Goal: Find specific page/section: Find specific page/section

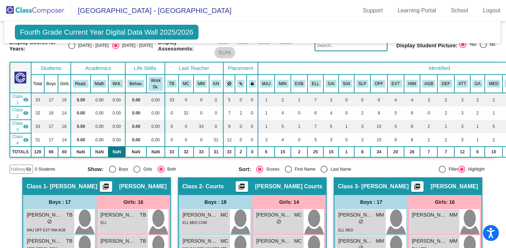
scroll to position [0, 1]
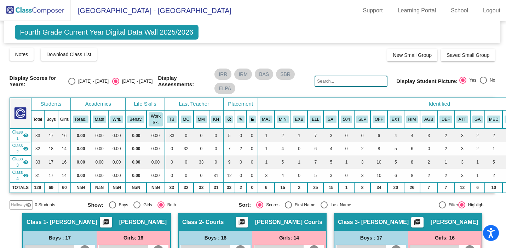
click at [51, 32] on span "Fourth Grade Current Year Digital Data Wall 2025/2026" at bounding box center [107, 32] width 184 height 15
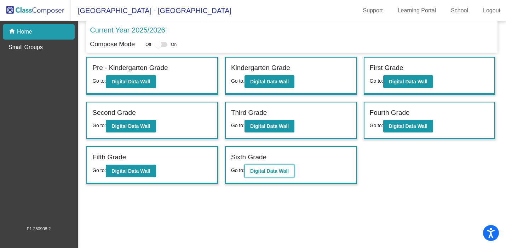
click at [262, 170] on b "Digital Data Wall" at bounding box center [269, 171] width 39 height 6
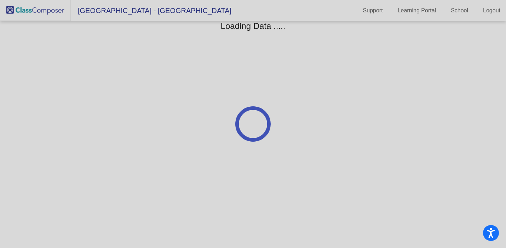
click at [224, 187] on div at bounding box center [253, 124] width 506 height 248
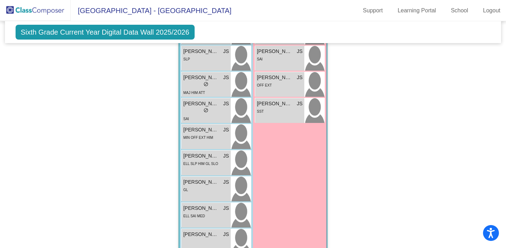
scroll to position [1002, 0]
click at [281, 110] on div "SST" at bounding box center [280, 111] width 46 height 7
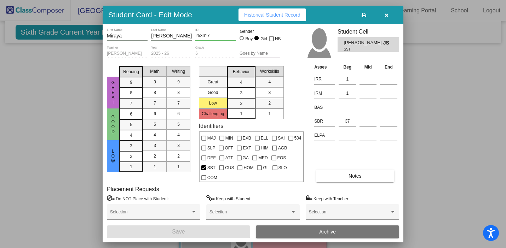
click at [263, 12] on span "Historical Student Record" at bounding box center [272, 15] width 56 height 6
click at [391, 14] on button "button" at bounding box center [386, 14] width 23 height 13
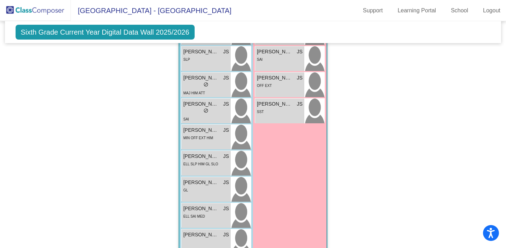
scroll to position [1024, 0]
